Goal: Find specific page/section: Find specific page/section

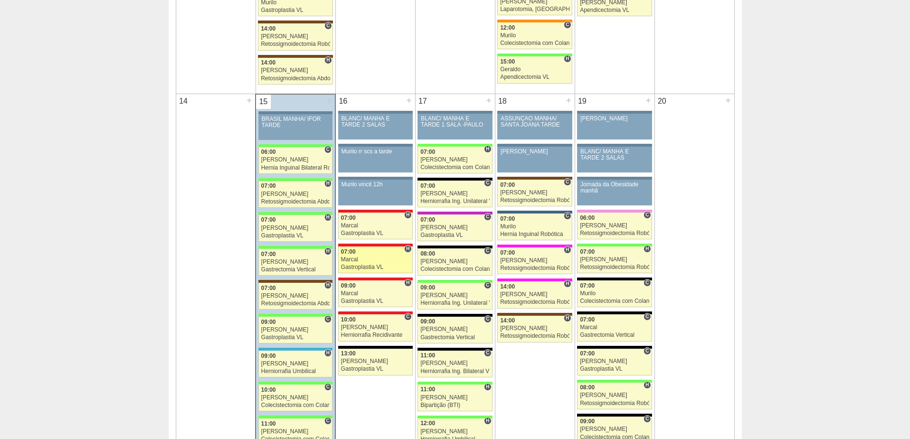
scroll to position [860, 0]
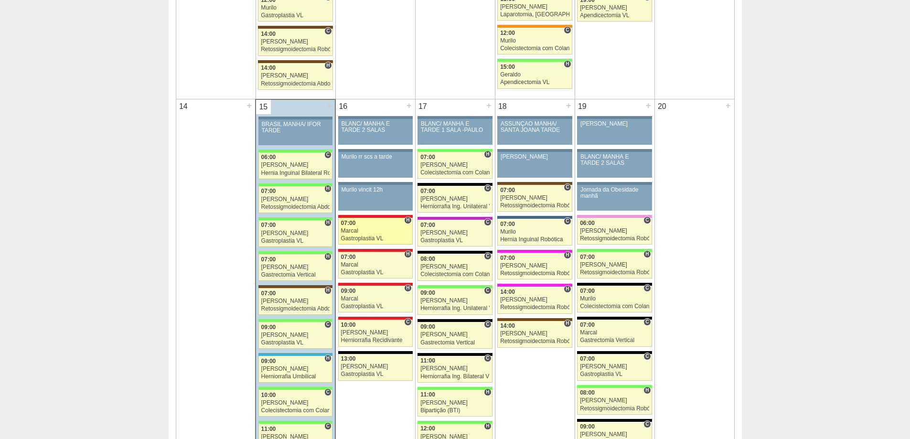
click at [359, 237] on div "Gastroplastia VL" at bounding box center [375, 238] width 69 height 6
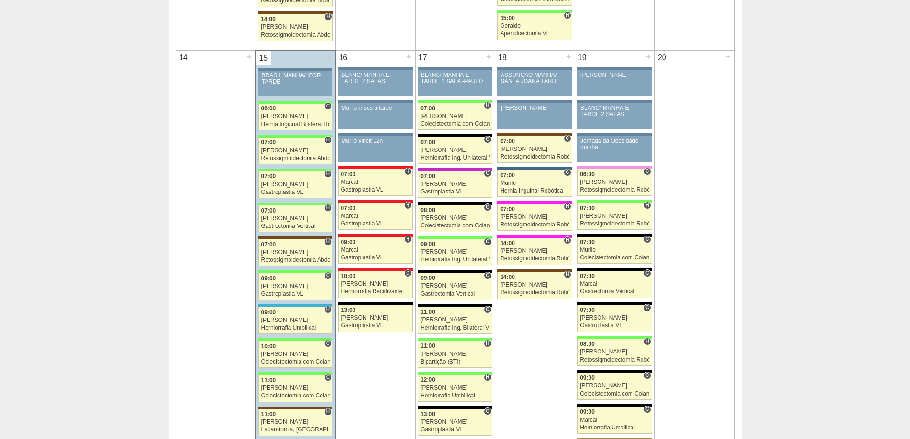
scroll to position [907, 0]
